Goal: Information Seeking & Learning: Learn about a topic

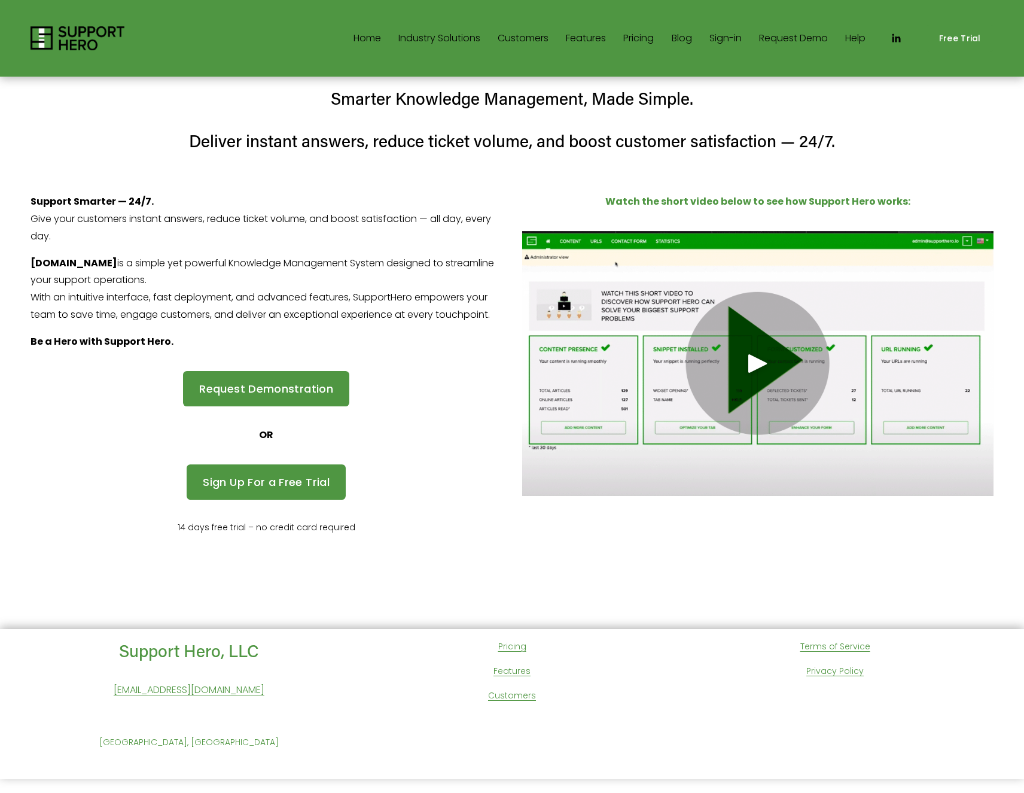
click at [639, 36] on link "Pricing" at bounding box center [638, 38] width 31 height 19
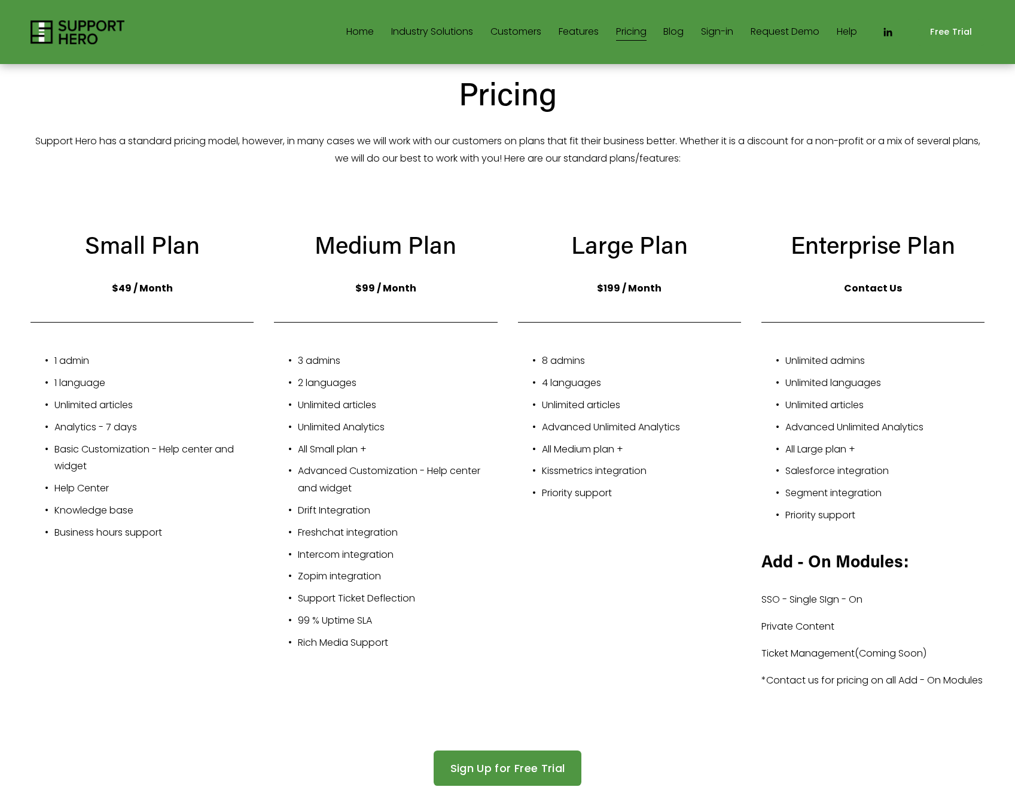
scroll to position [66, 0]
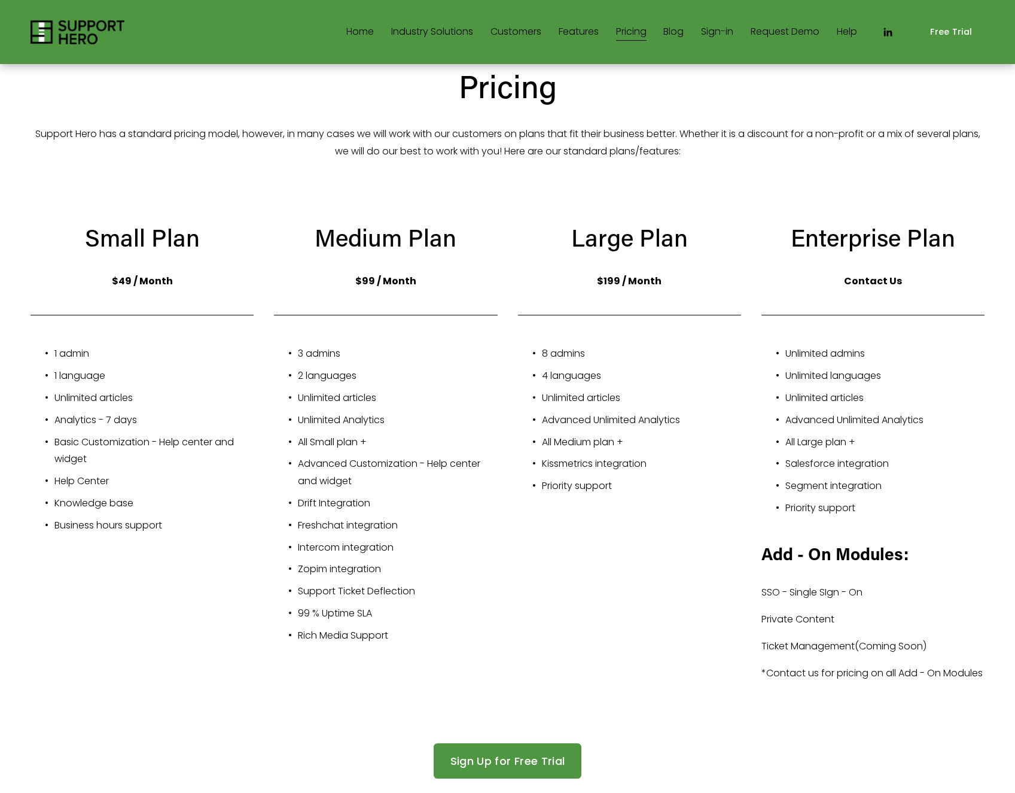
click at [81, 20] on img at bounding box center [78, 32] width 94 height 24
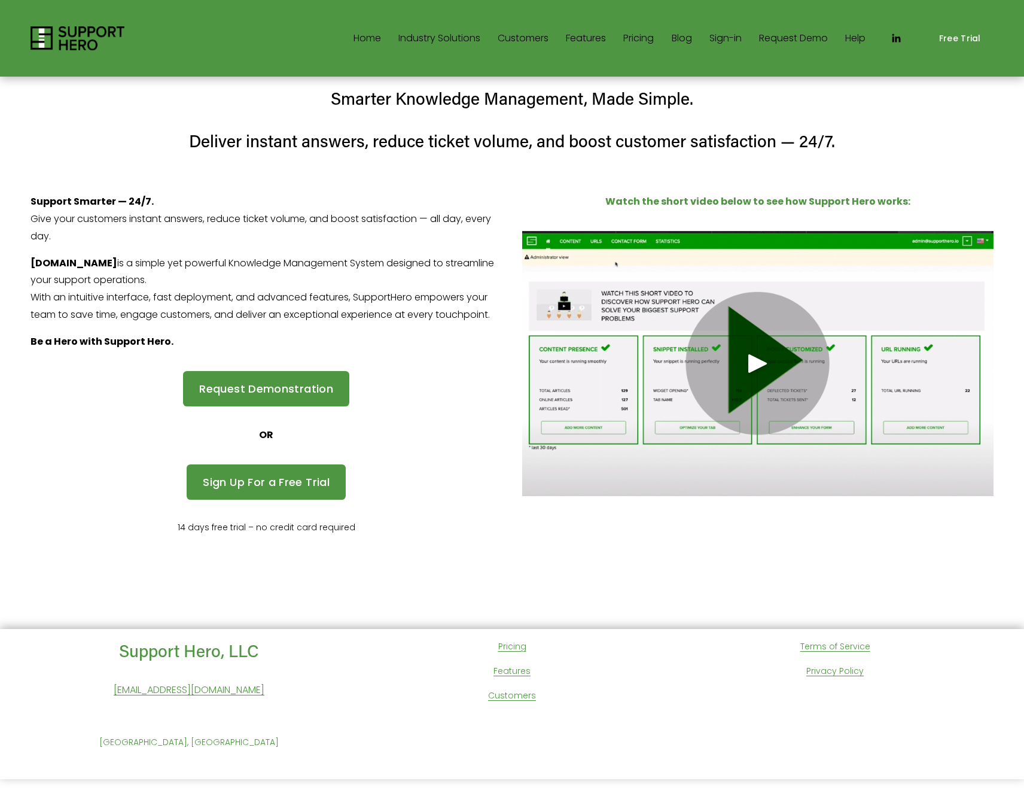
click at [764, 422] on div at bounding box center [757, 363] width 471 height 265
